Goal: Information Seeking & Learning: Learn about a topic

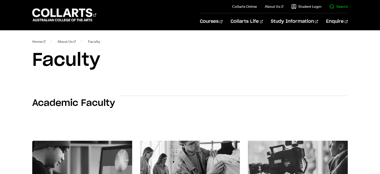
click at [344, 10] on il "Search" at bounding box center [335, 6] width 27 height 13
